Goal: Browse casually

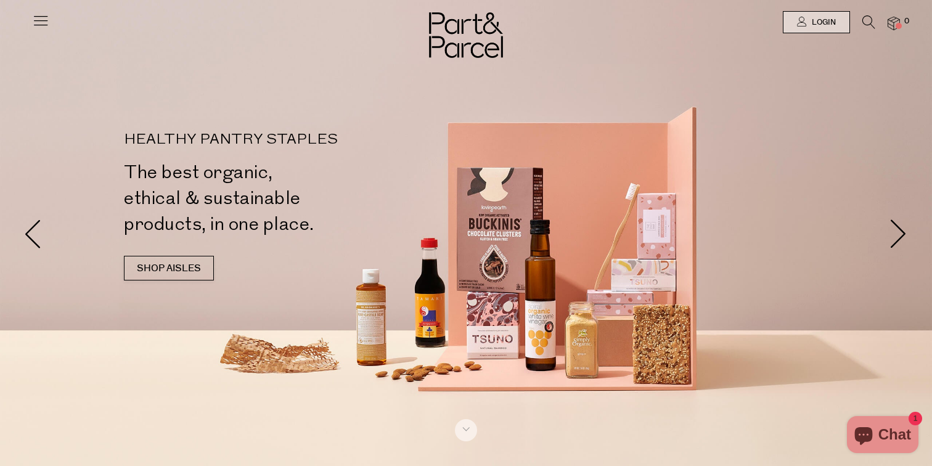
click at [44, 28] on icon at bounding box center [40, 20] width 17 height 17
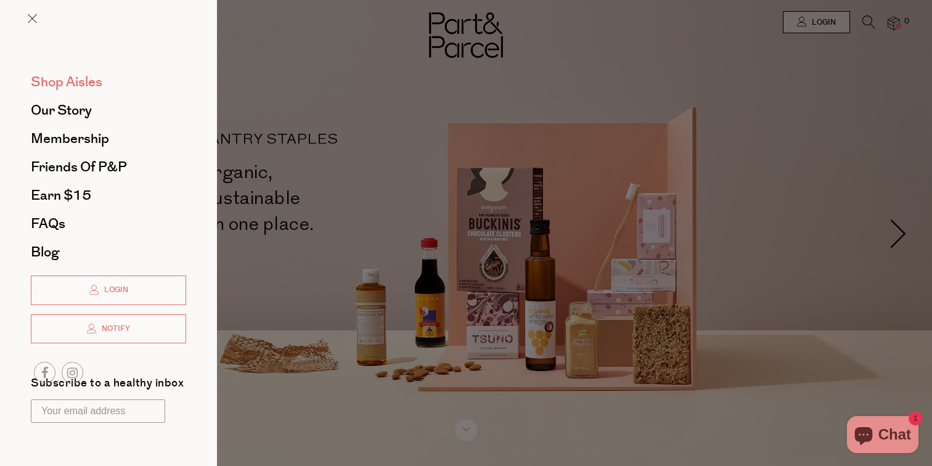
click at [84, 91] on span "Shop Aisles" at bounding box center [67, 82] width 72 height 20
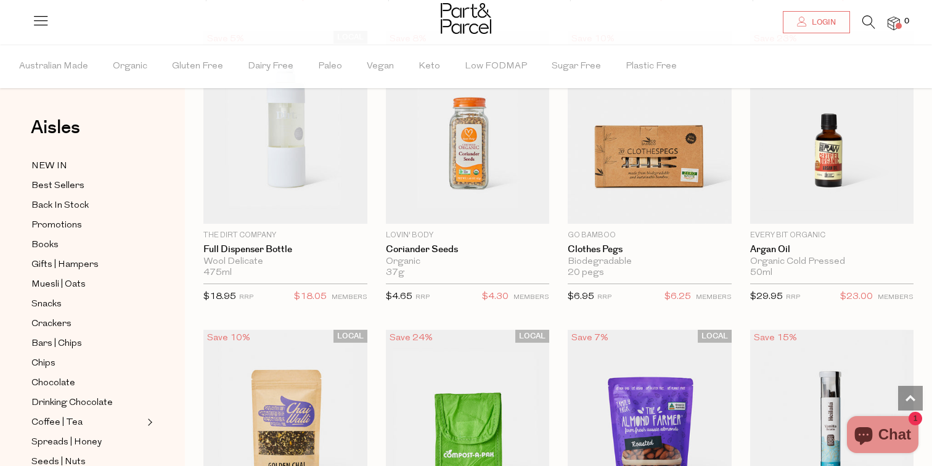
scroll to position [2015, 0]
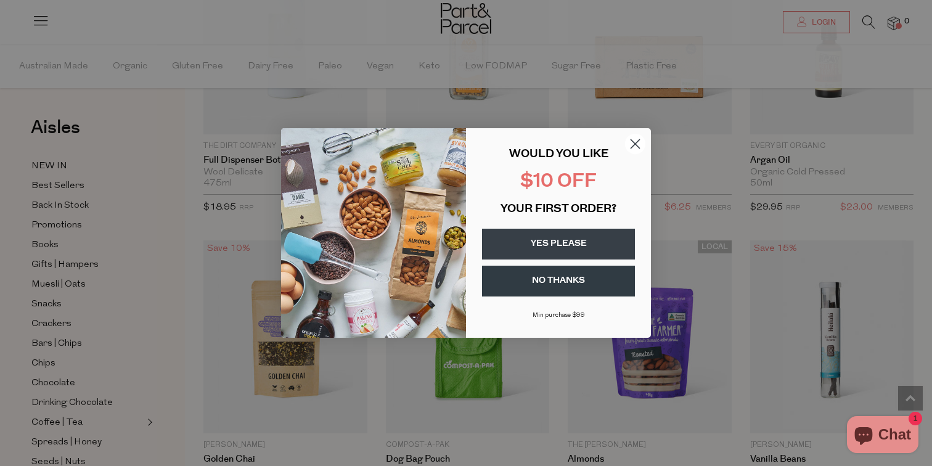
click at [636, 145] on icon "Close dialog" at bounding box center [636, 144] width 9 height 9
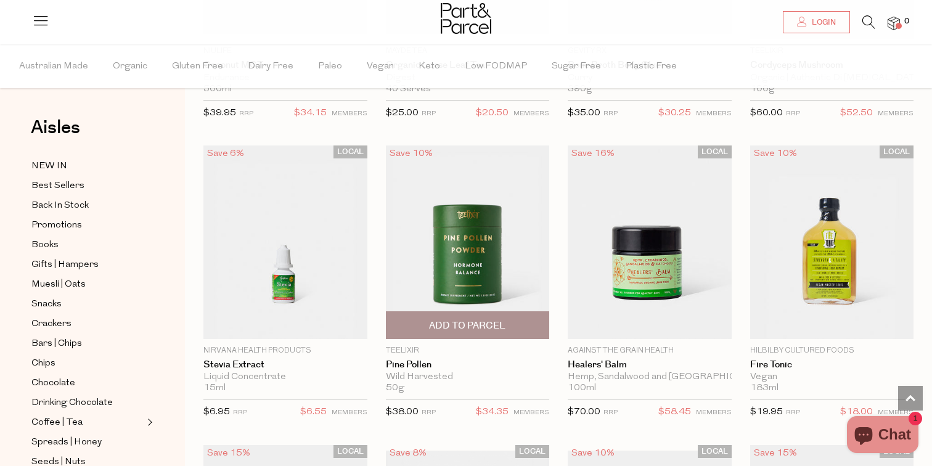
scroll to position [3032, 0]
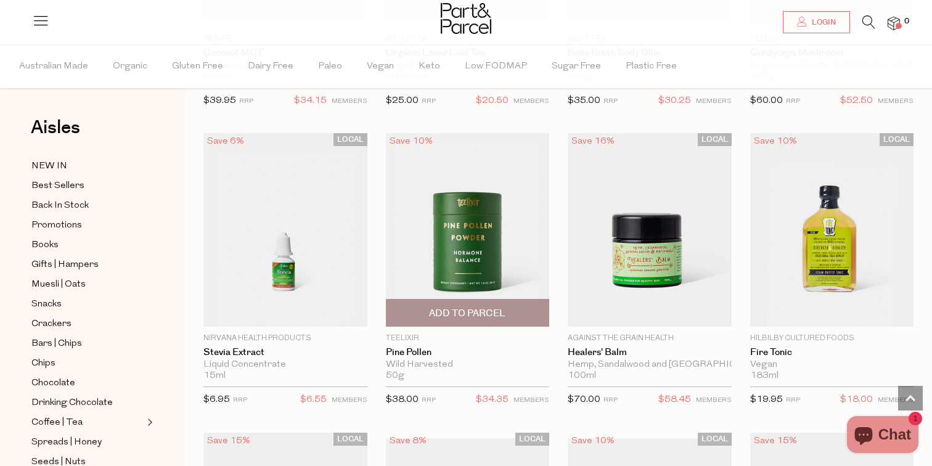
click at [473, 231] on img at bounding box center [468, 229] width 164 height 193
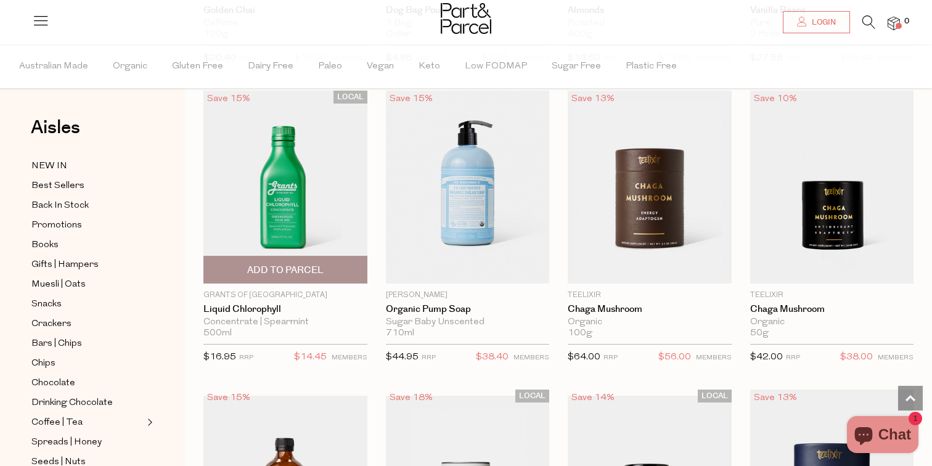
click at [323, 207] on img at bounding box center [286, 187] width 164 height 193
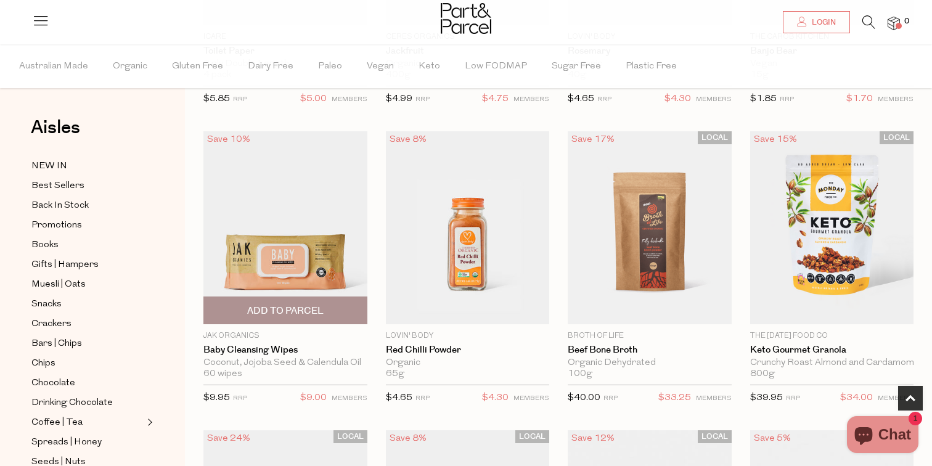
scroll to position [333, 0]
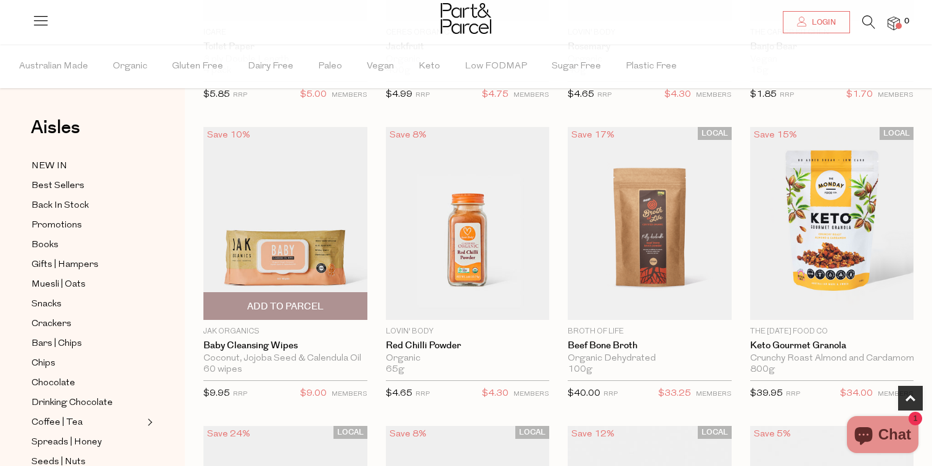
click at [286, 247] on img at bounding box center [286, 223] width 164 height 193
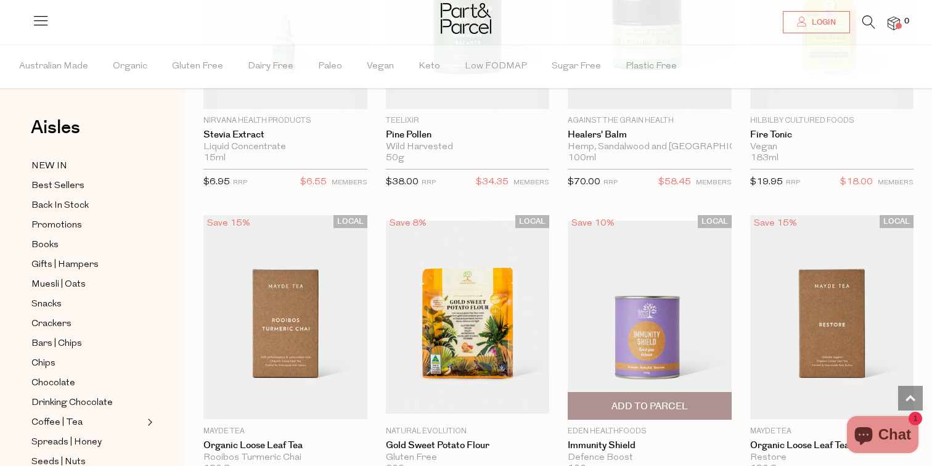
scroll to position [3259, 0]
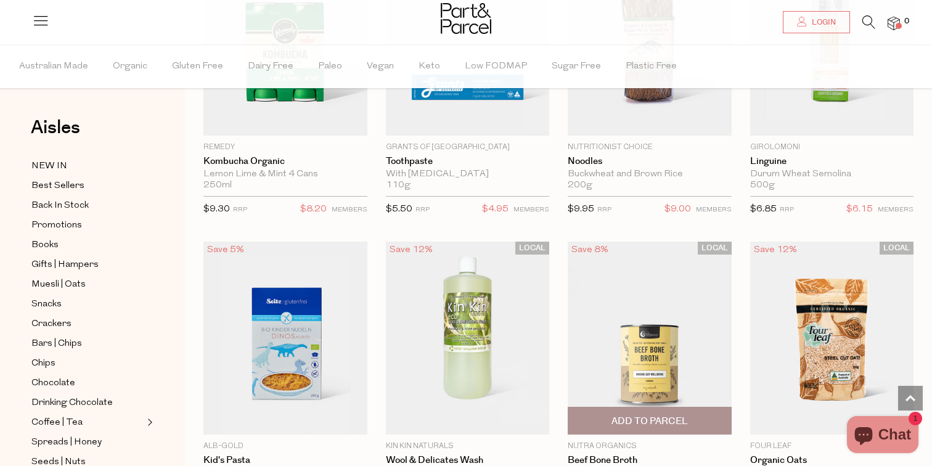
scroll to position [7147, 0]
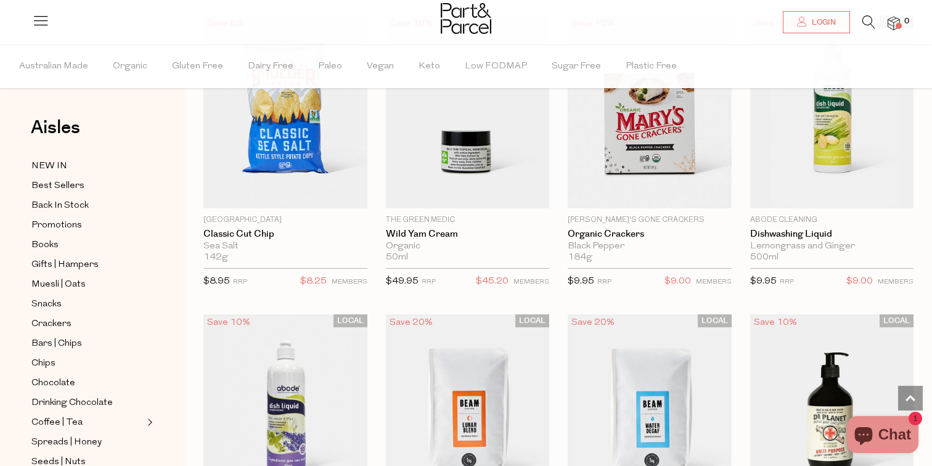
scroll to position [9058, 0]
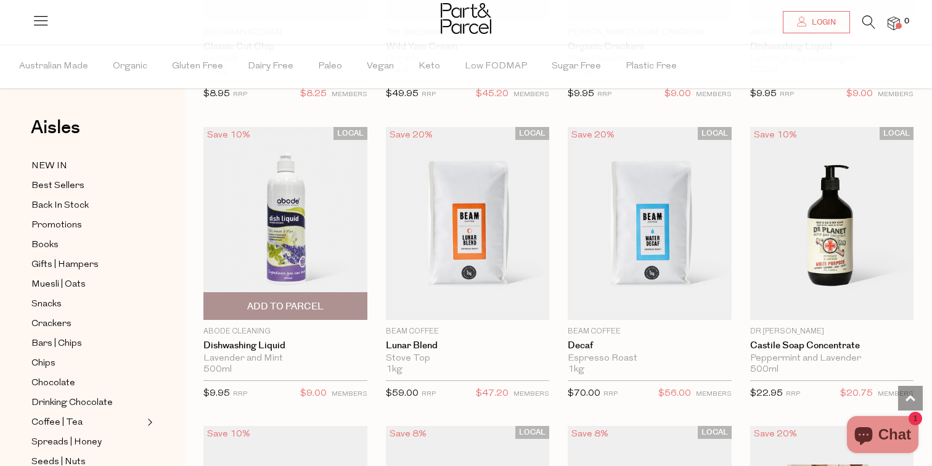
click at [298, 195] on img at bounding box center [286, 223] width 164 height 193
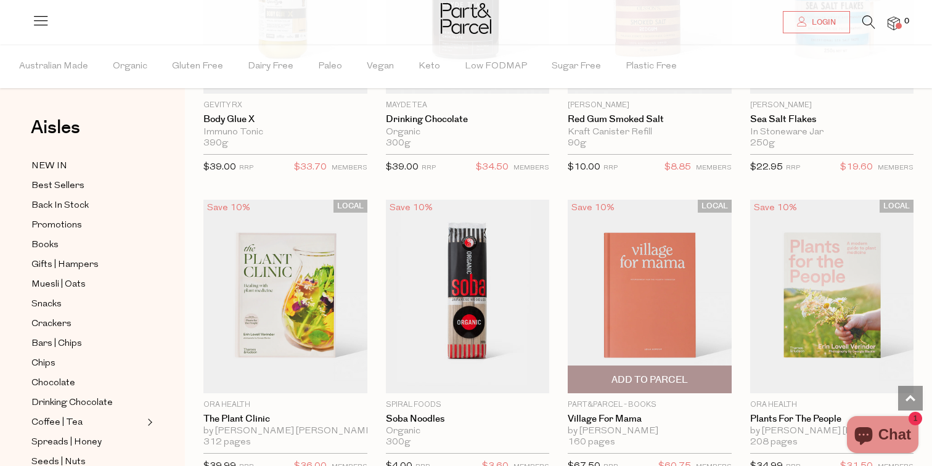
scroll to position [10843, 0]
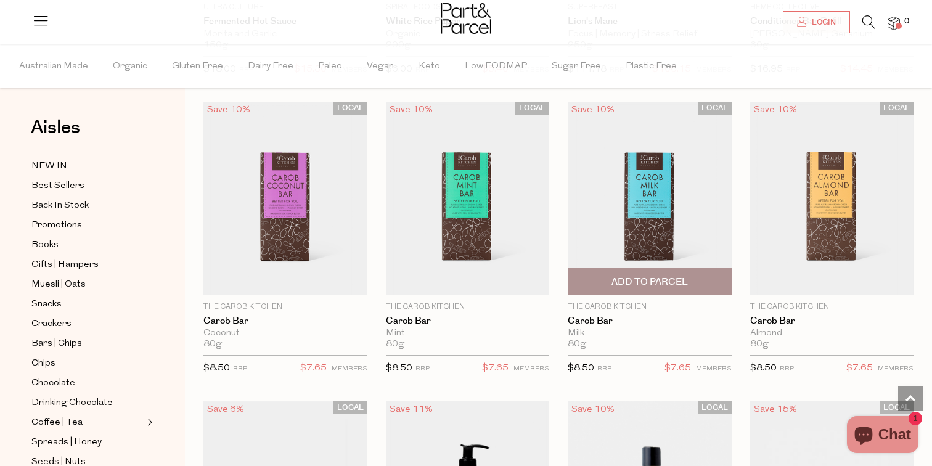
scroll to position [14573, 0]
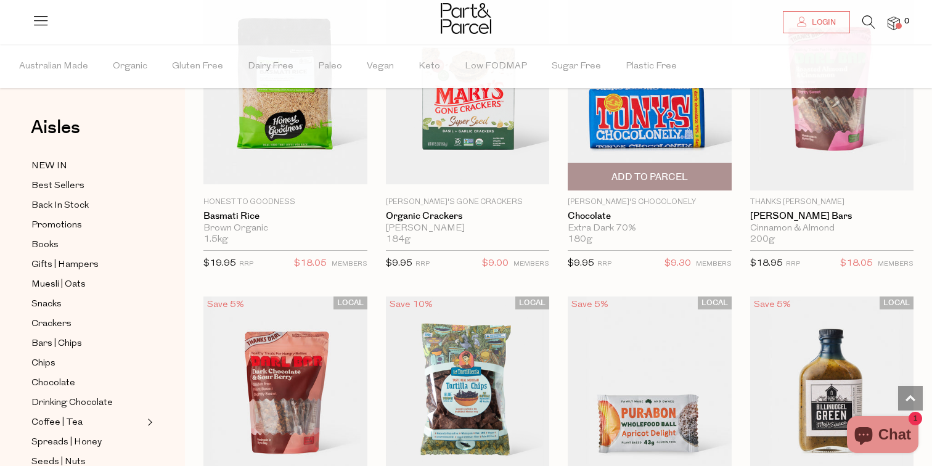
scroll to position [18246, 0]
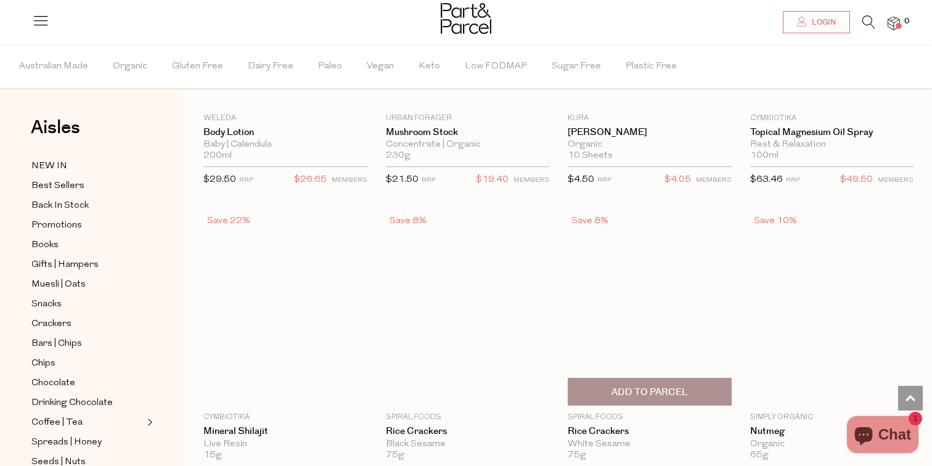
scroll to position [22105, 0]
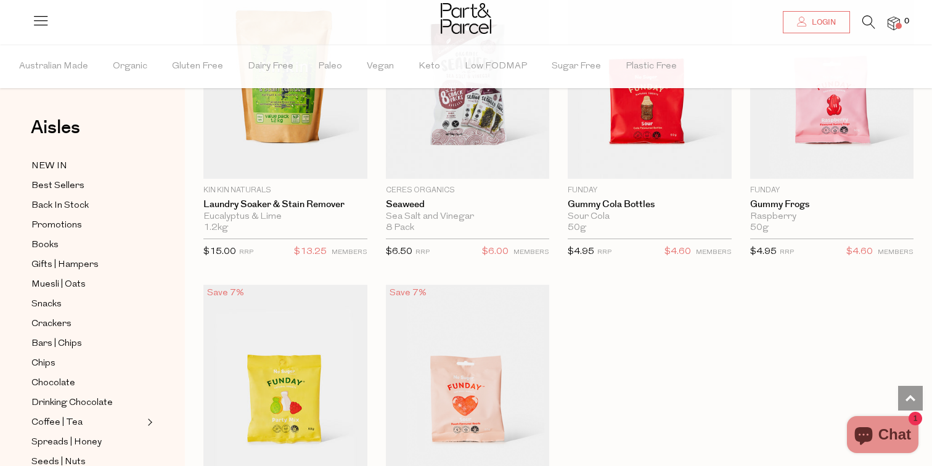
scroll to position [26123, 0]
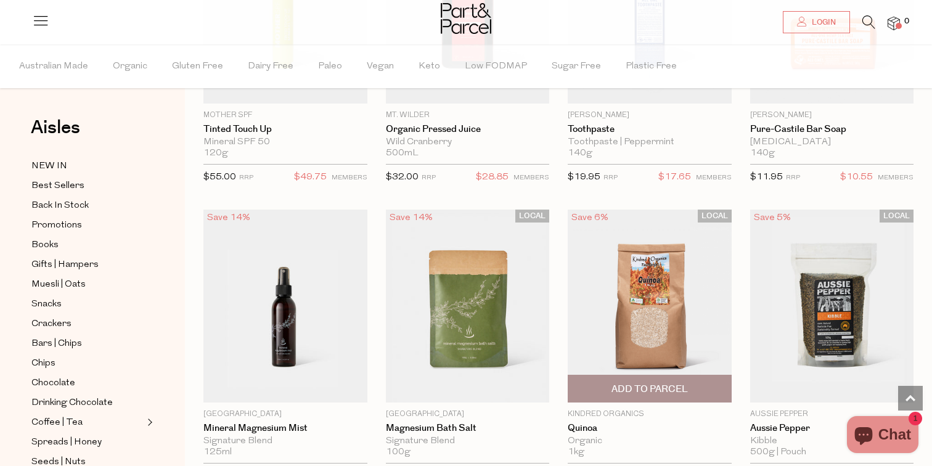
scroll to position [29100, 0]
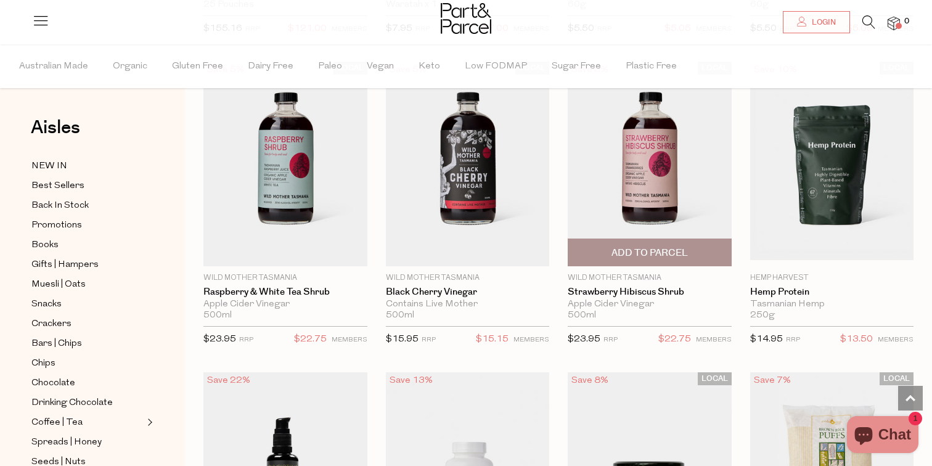
scroll to position [33186, 0]
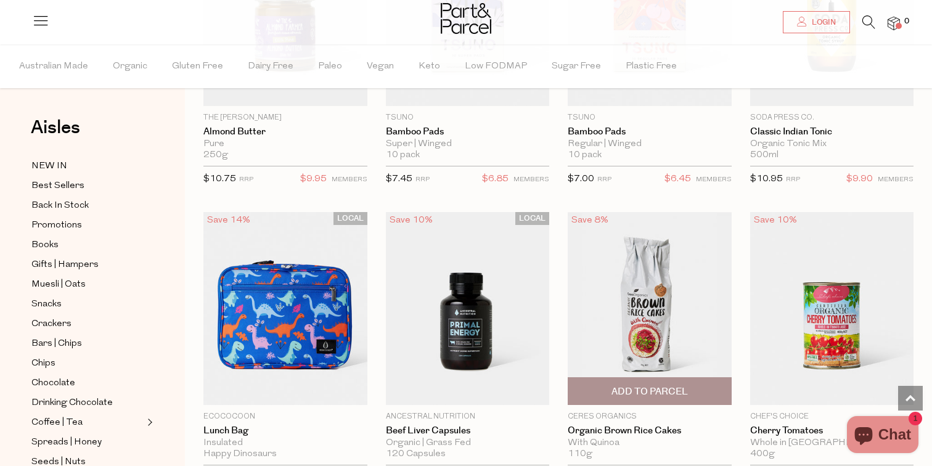
scroll to position [35120, 0]
